Goal: Task Accomplishment & Management: Use online tool/utility

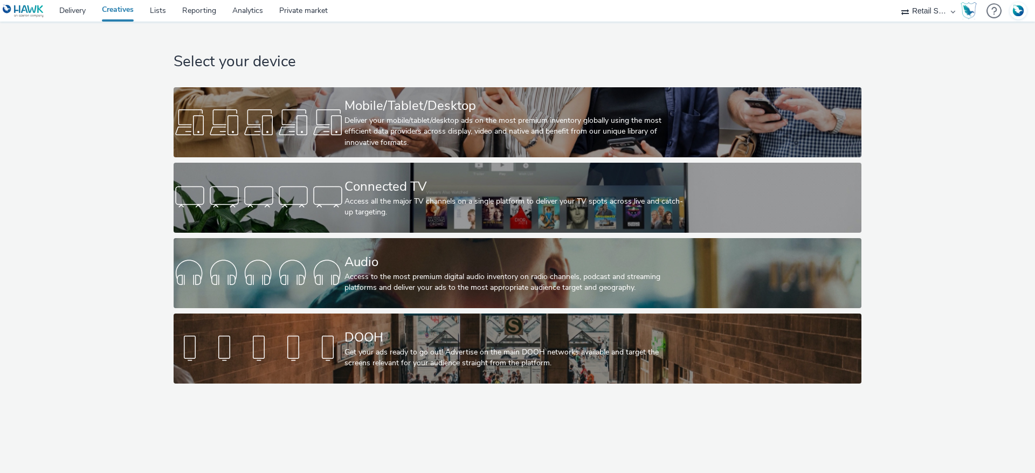
select select "af9496d5-fe6e-4008-bf1b-9af3f0b34e3a"
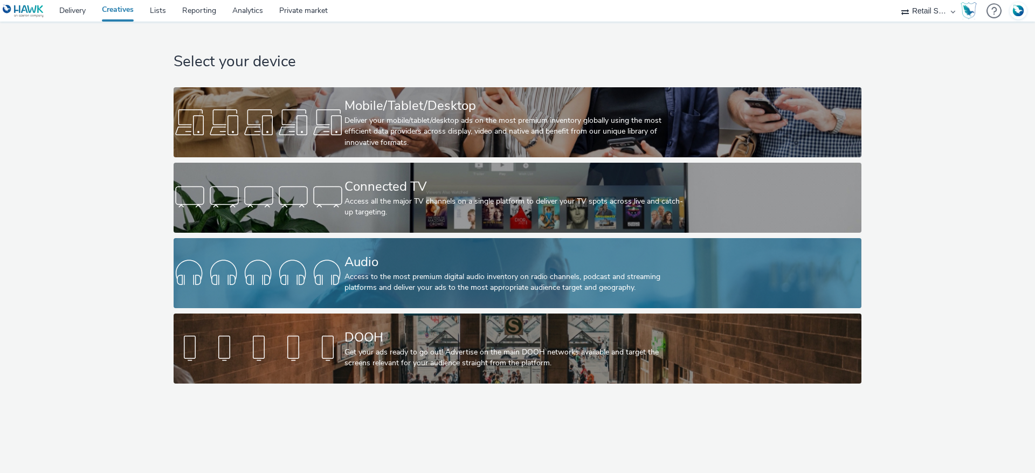
click at [403, 279] on div "Access to the most premium digital audio inventory on radio channels, podcast a…" at bounding box center [515, 283] width 342 height 22
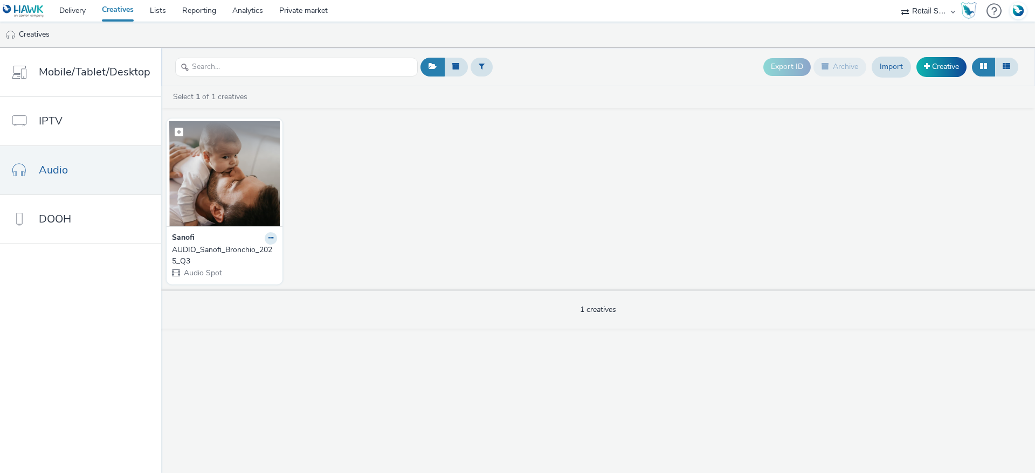
click at [228, 156] on img at bounding box center [224, 173] width 110 height 105
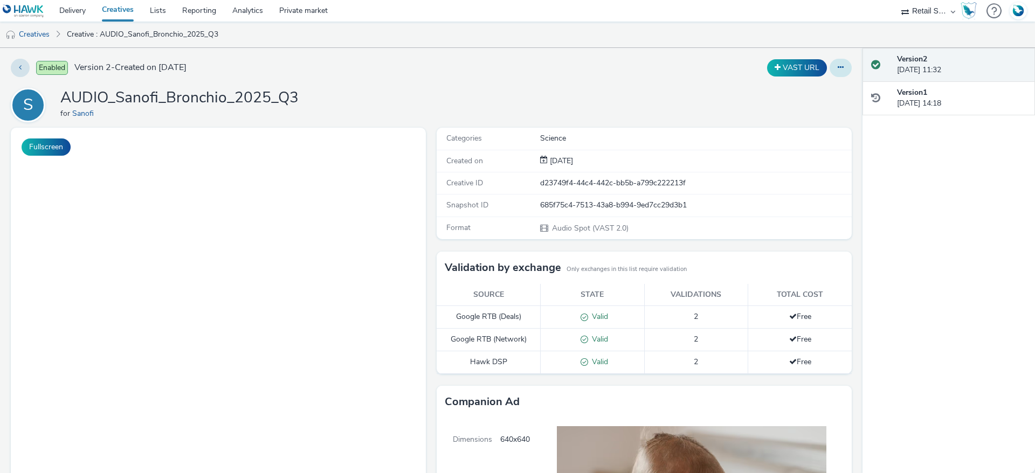
click at [837, 67] on icon at bounding box center [840, 68] width 6 height 8
click at [773, 84] on link "Edit" at bounding box center [811, 90] width 81 height 22
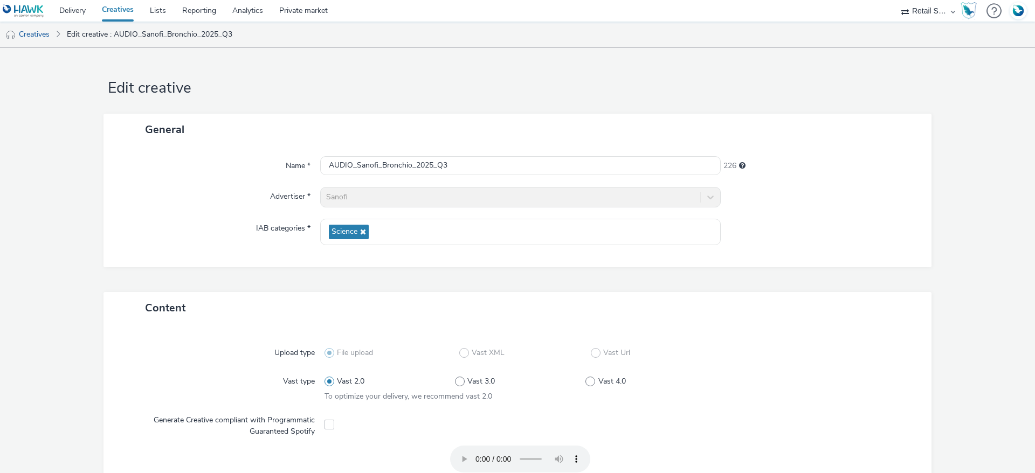
scroll to position [351, 0]
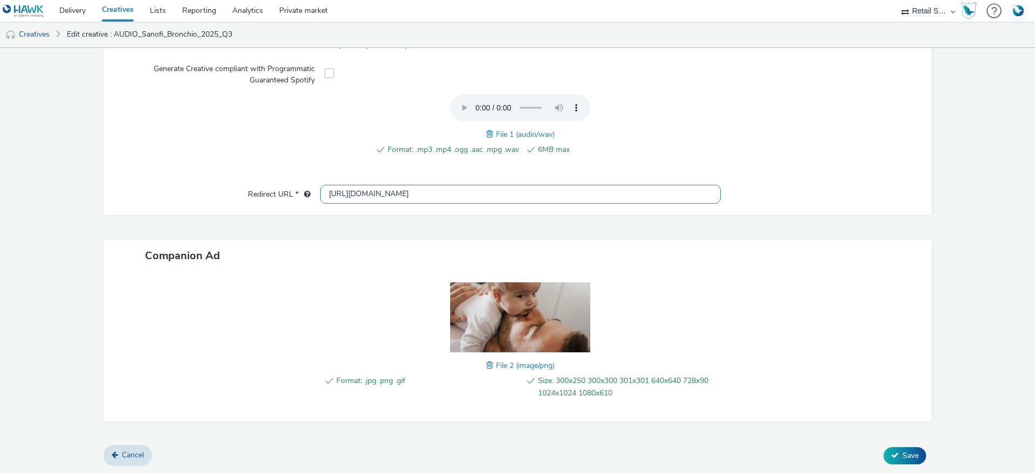
click at [579, 198] on input "[URL][DOMAIN_NAME]" at bounding box center [520, 194] width 400 height 19
click at [575, 194] on input "[URL][DOMAIN_NAME]" at bounding box center [520, 194] width 400 height 19
click at [458, 197] on input "[URL][DOMAIN_NAME]" at bounding box center [520, 194] width 400 height 19
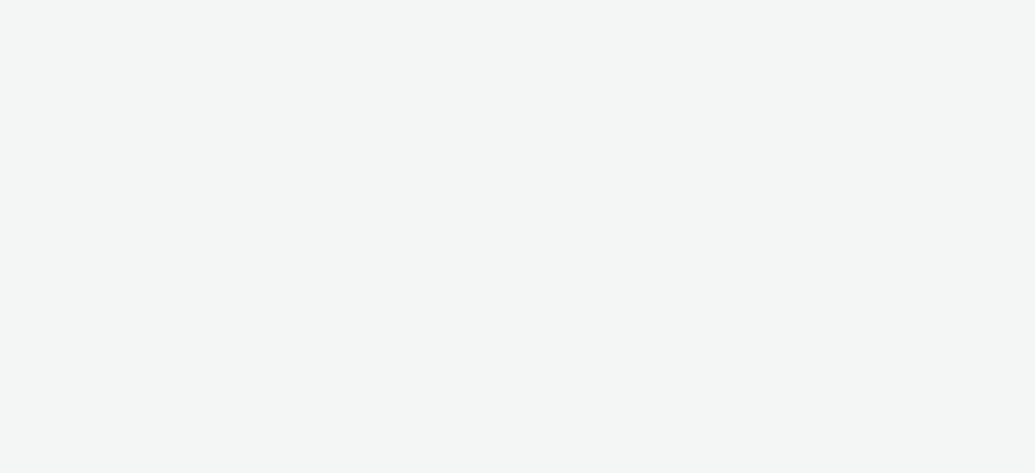
select select "af9496d5-fe6e-4008-bf1b-9af3f0b34e3a"
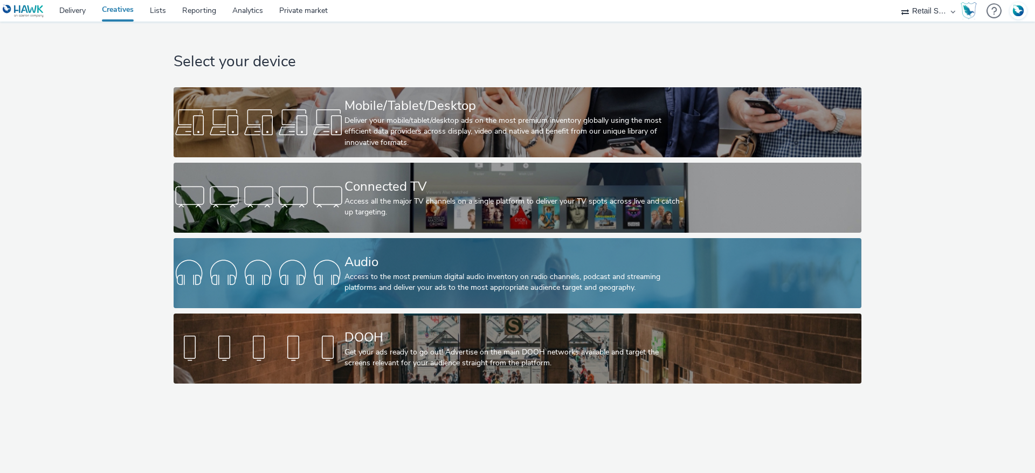
click at [384, 275] on div "Access to the most premium digital audio inventory on radio channels, podcast a…" at bounding box center [515, 283] width 342 height 22
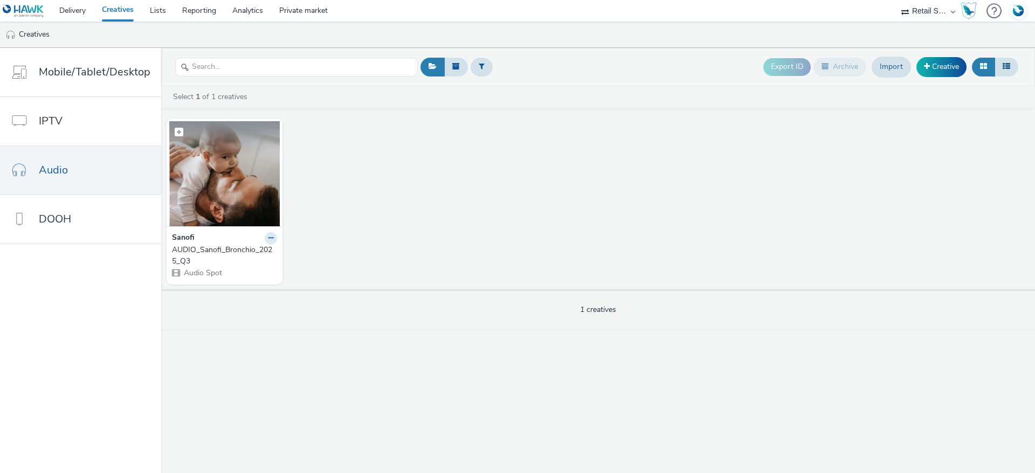
click at [213, 146] on figcaption at bounding box center [224, 138] width 110 height 34
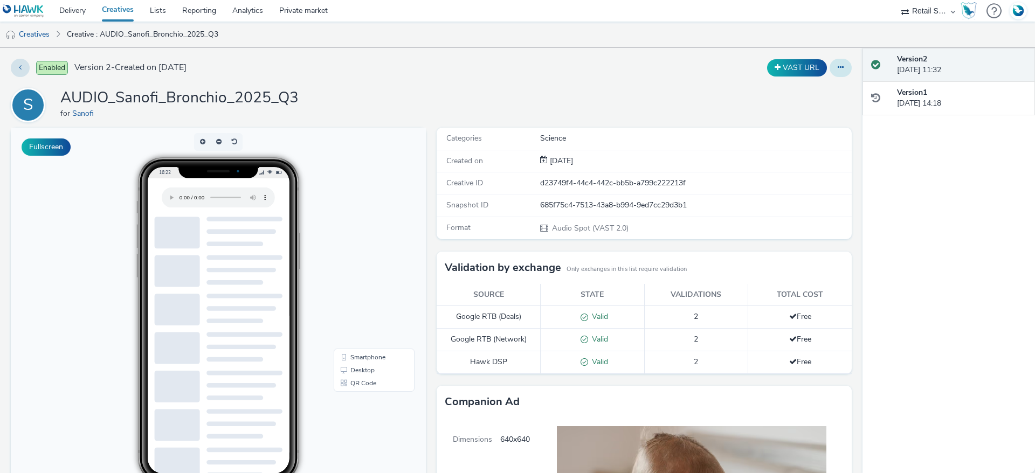
click at [829, 67] on button at bounding box center [840, 68] width 22 height 18
click at [808, 88] on link "Edit" at bounding box center [811, 90] width 81 height 22
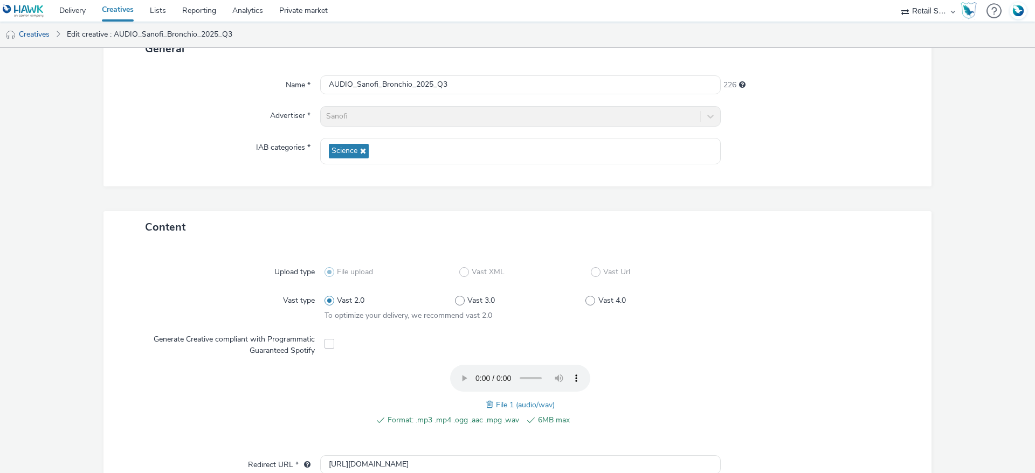
scroll to position [162, 0]
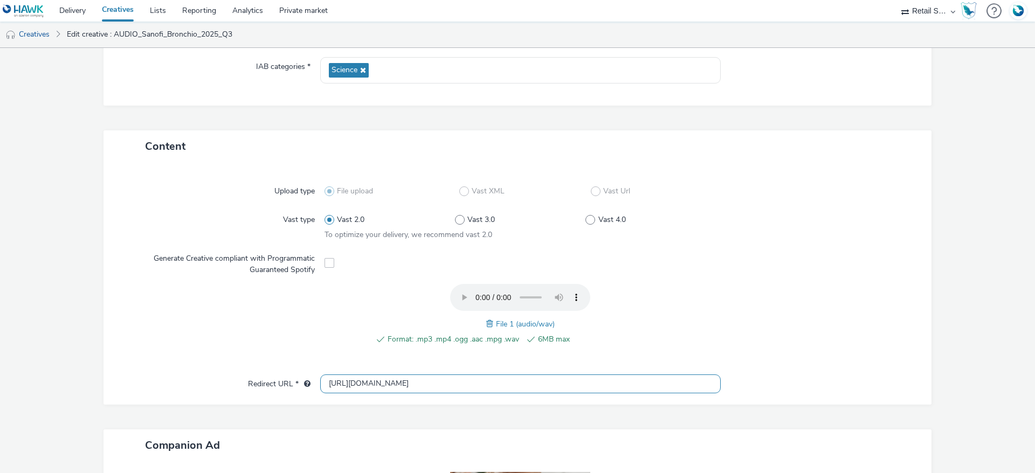
click at [564, 381] on input "[URL][DOMAIN_NAME]" at bounding box center [520, 383] width 400 height 19
